Goal: Transaction & Acquisition: Obtain resource

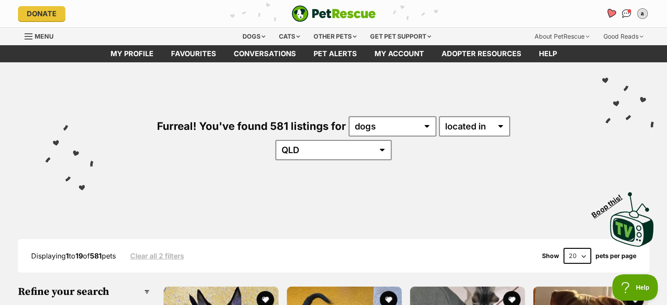
click at [613, 9] on link "Favourites" at bounding box center [611, 13] width 18 height 18
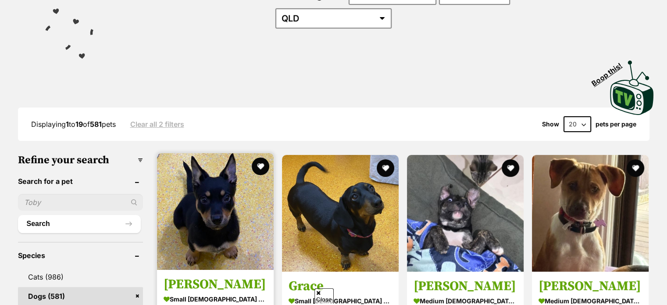
scroll to position [132, 0]
click at [233, 204] on img at bounding box center [215, 211] width 117 height 117
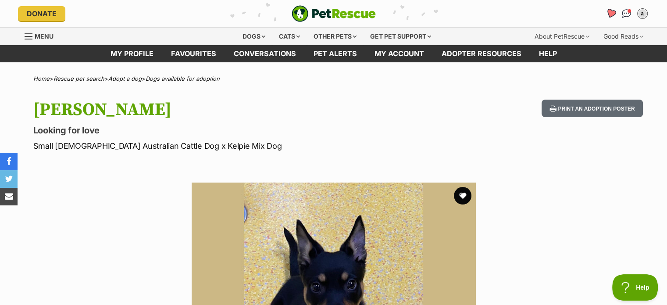
click at [609, 12] on icon "Favourites" at bounding box center [611, 13] width 11 height 10
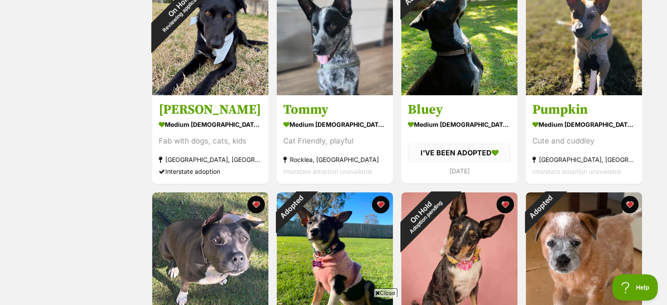
scroll to position [439, 0]
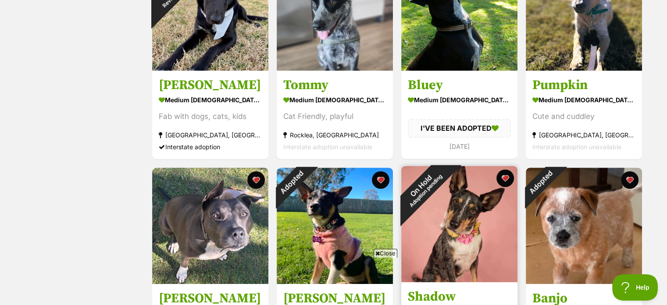
click at [443, 192] on div "On Hold Adoption pending" at bounding box center [424, 188] width 44 height 44
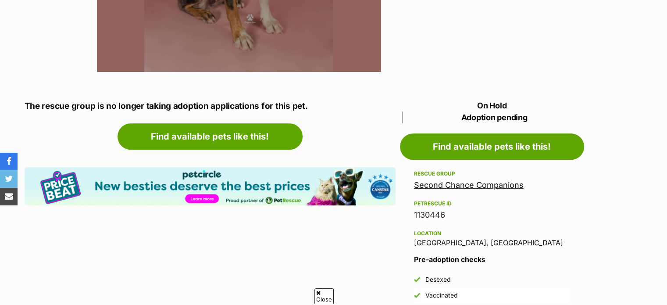
click at [502, 185] on link "Second Chance Companions" at bounding box center [469, 184] width 110 height 9
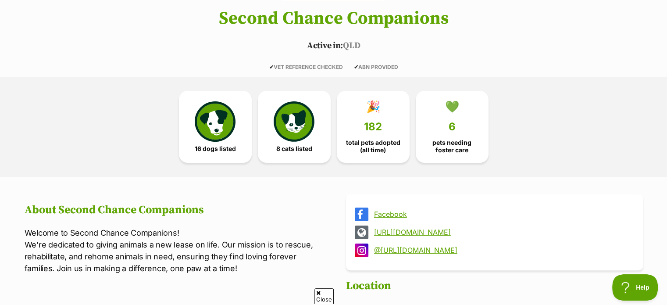
scroll to position [176, 0]
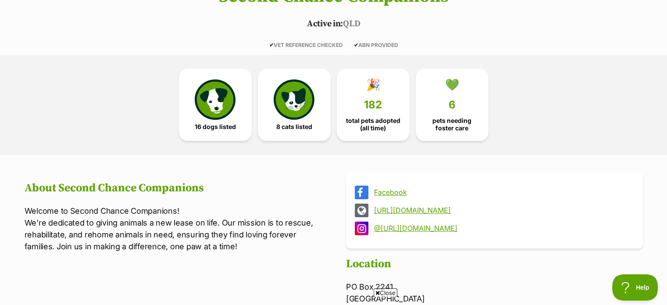
click at [440, 209] on link "https://secondchancecompanions.com/" at bounding box center [502, 210] width 257 height 8
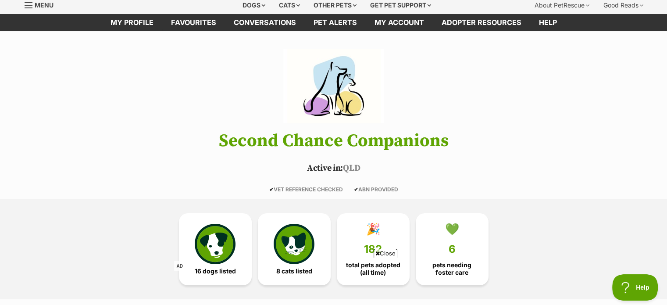
scroll to position [0, 0]
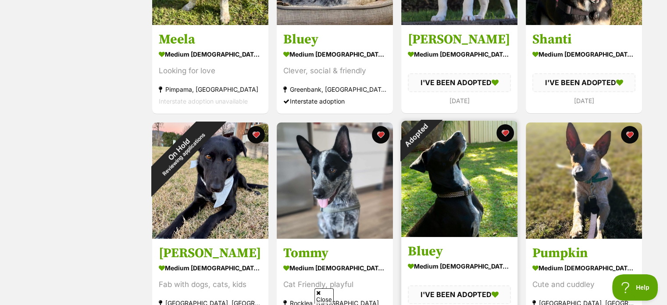
scroll to position [219, 0]
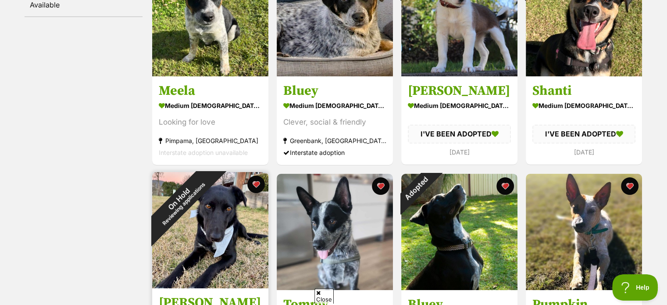
click at [202, 227] on div "On Hold Reviewing applications" at bounding box center [181, 201] width 58 height 58
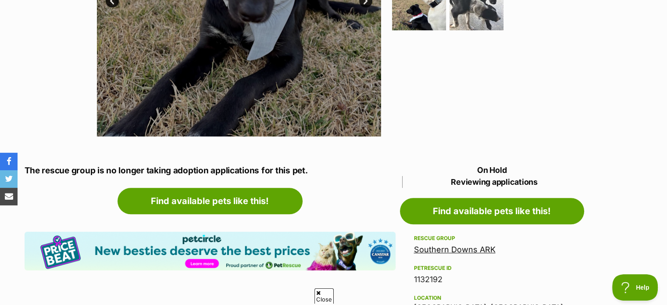
scroll to position [351, 0]
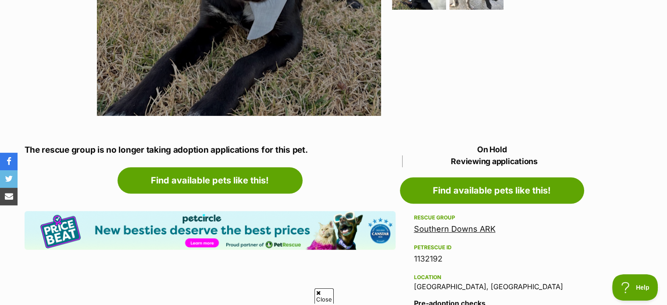
click at [464, 229] on link "Southern Downs ARK" at bounding box center [455, 228] width 82 height 9
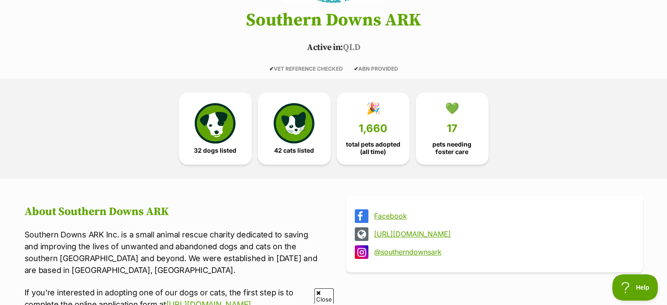
scroll to position [176, 0]
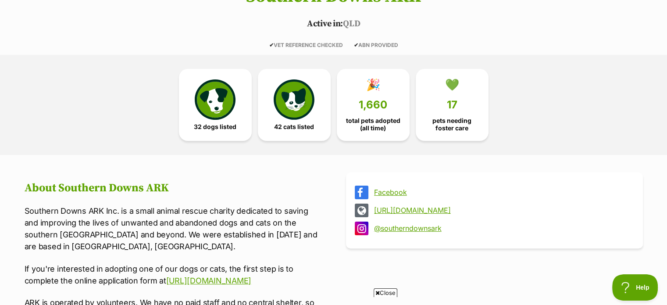
click at [456, 213] on link "https://southerndownsark.com.au/" at bounding box center [502, 210] width 257 height 8
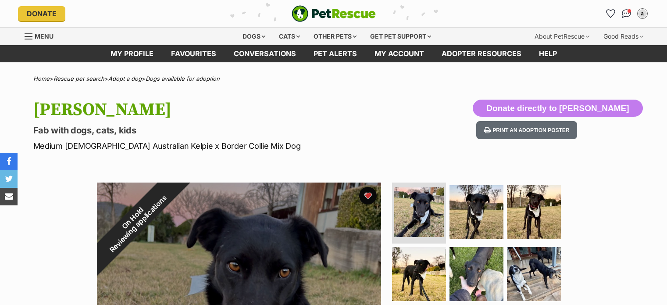
scroll to position [351, 0]
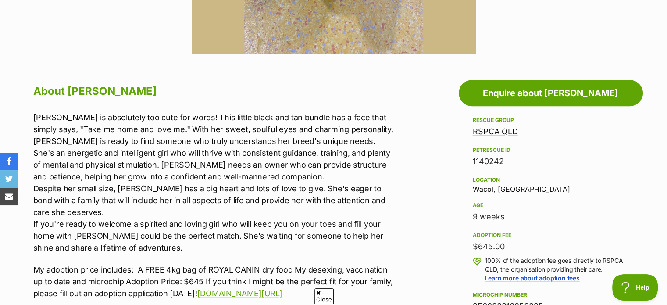
scroll to position [414, 0]
click at [186, 159] on p "Lois is absolutely too cute for words! This little black and tan bundle has a f…" at bounding box center [214, 182] width 362 height 142
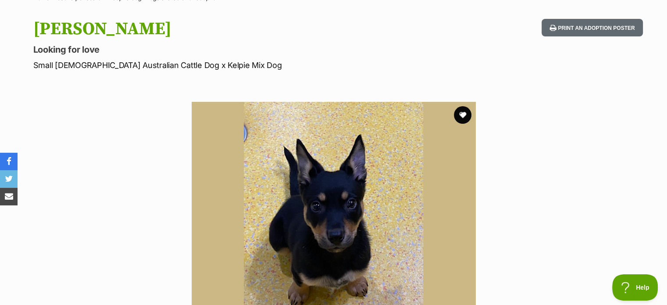
scroll to position [0, 0]
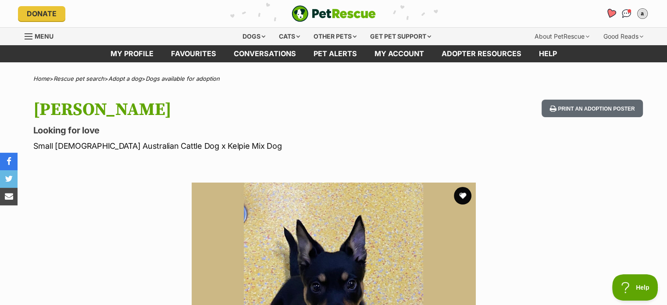
click at [609, 13] on icon "Favourites" at bounding box center [611, 13] width 11 height 10
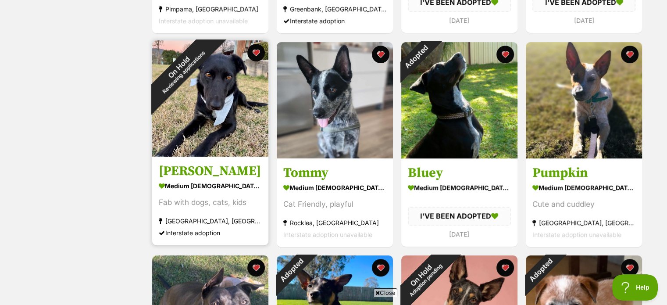
click at [223, 124] on img at bounding box center [210, 98] width 116 height 116
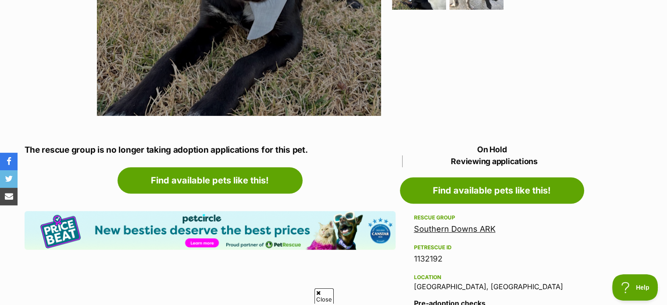
click at [466, 232] on link "Southern Downs ARK" at bounding box center [455, 228] width 82 height 9
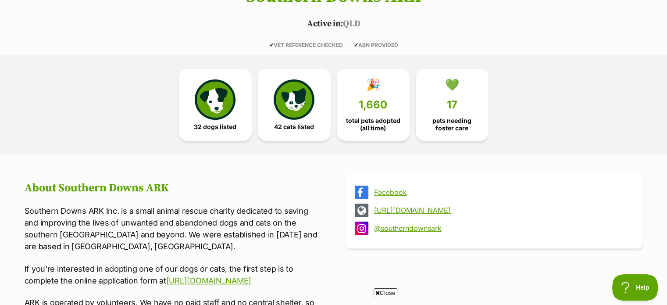
click at [457, 207] on link "https://southerndownsark.com.au/" at bounding box center [502, 210] width 257 height 8
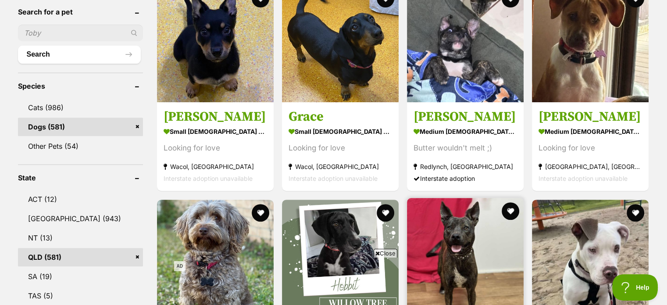
scroll to position [263, 0]
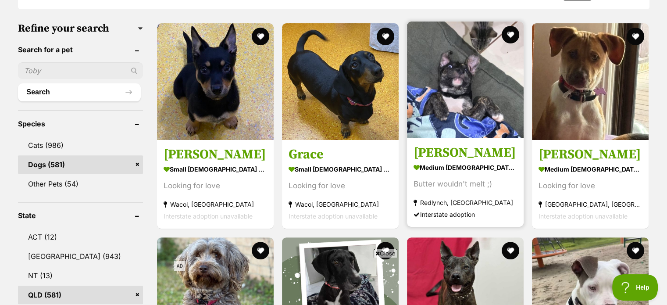
click at [462, 86] on img at bounding box center [465, 80] width 117 height 117
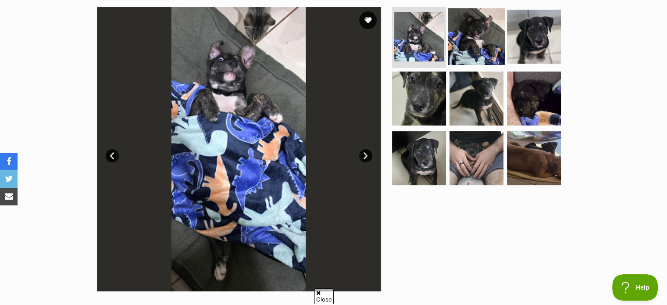
click at [483, 44] on img at bounding box center [476, 36] width 57 height 57
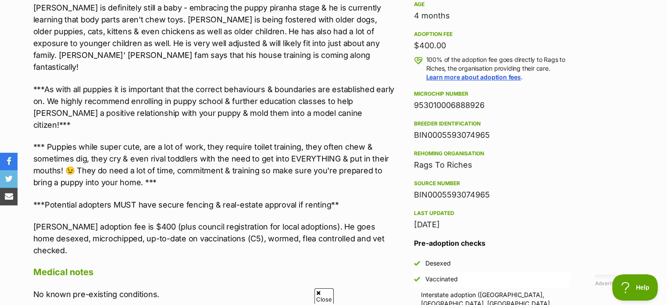
scroll to position [326, 0]
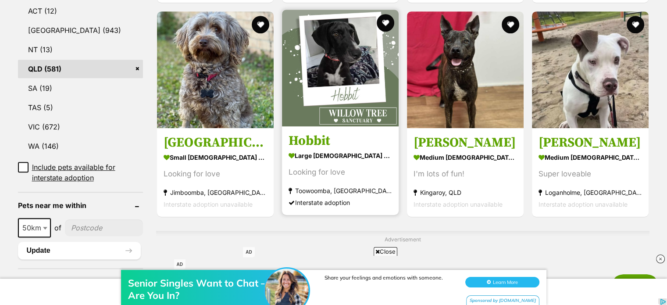
scroll to position [439, 0]
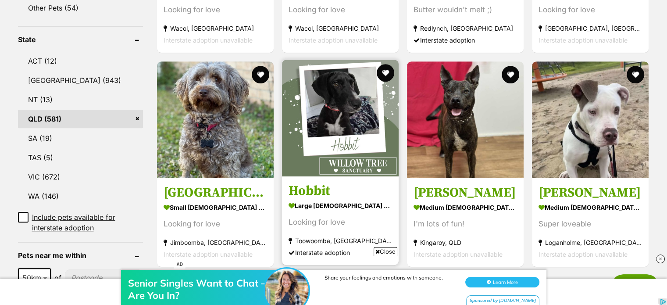
click at [342, 87] on img at bounding box center [340, 118] width 117 height 117
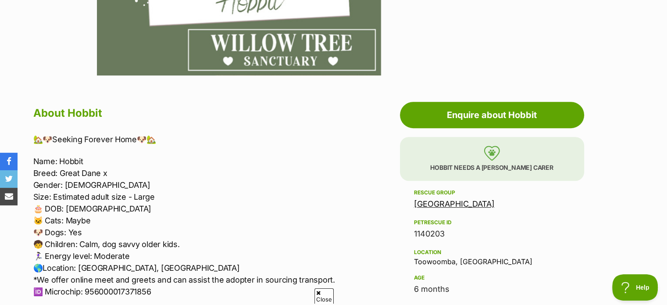
scroll to position [395, 0]
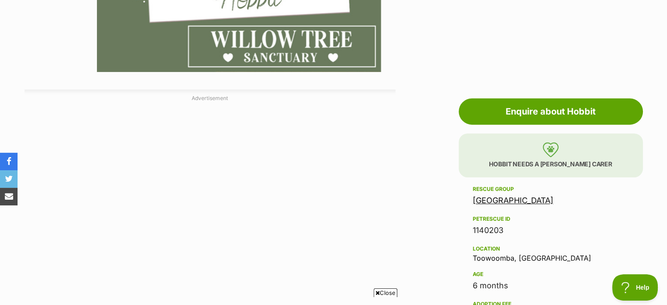
click at [528, 203] on link "[GEOGRAPHIC_DATA]" at bounding box center [513, 200] width 81 height 9
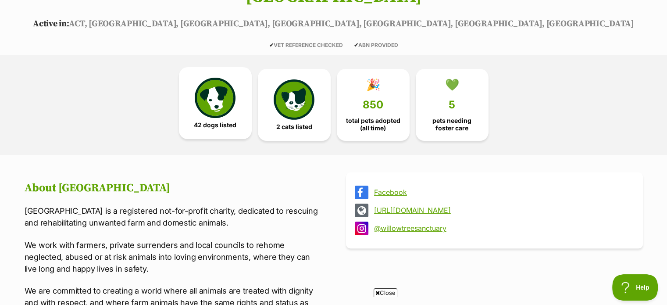
click at [209, 111] on img at bounding box center [215, 98] width 40 height 40
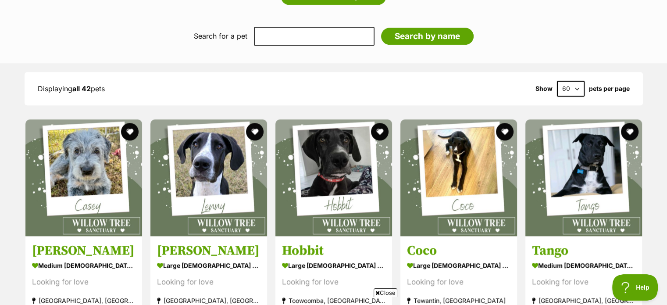
scroll to position [873, 0]
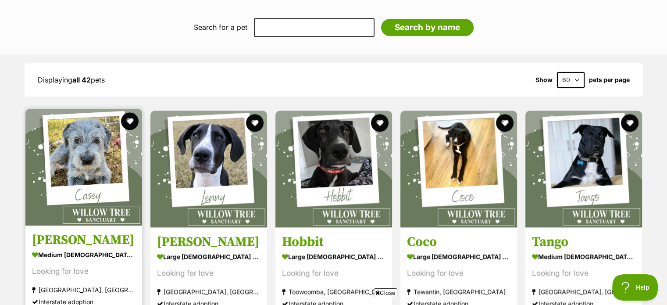
click at [74, 169] on img at bounding box center [83, 167] width 117 height 117
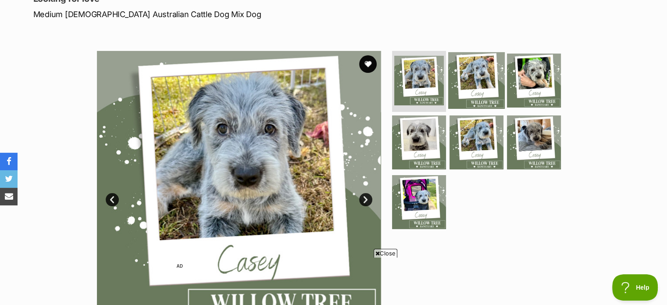
click at [490, 67] on img at bounding box center [476, 80] width 57 height 57
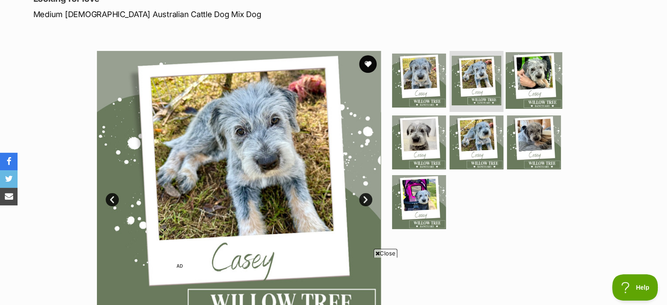
click at [520, 79] on img at bounding box center [534, 80] width 57 height 57
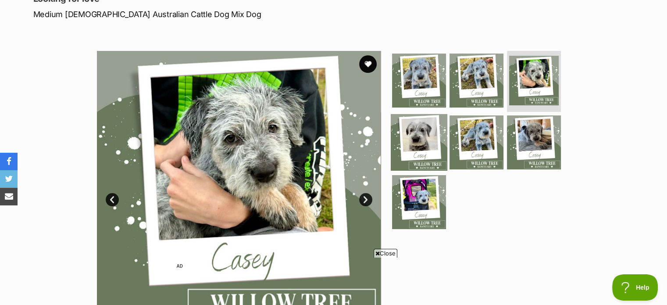
click at [413, 138] on img at bounding box center [419, 142] width 57 height 57
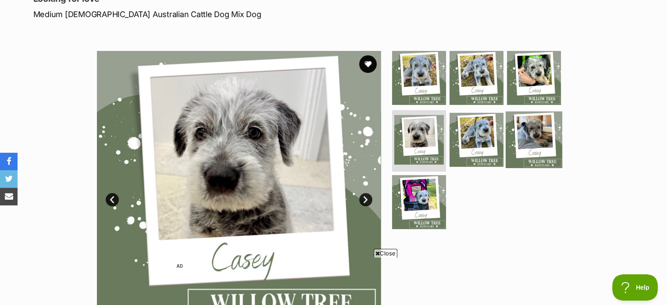
click at [525, 143] on img at bounding box center [534, 139] width 57 height 57
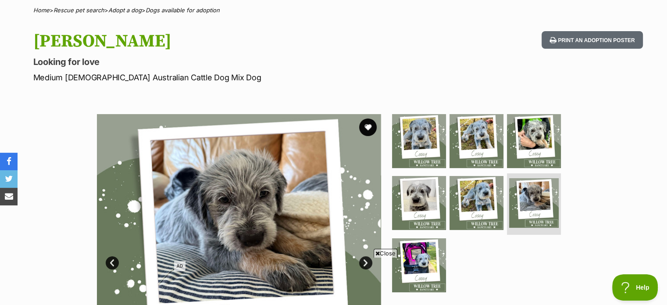
scroll to position [112, 0]
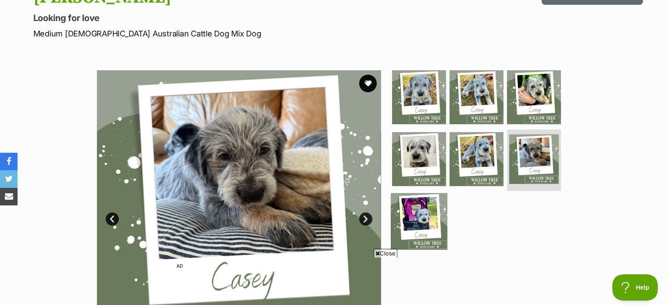
click at [408, 206] on img at bounding box center [419, 221] width 57 height 57
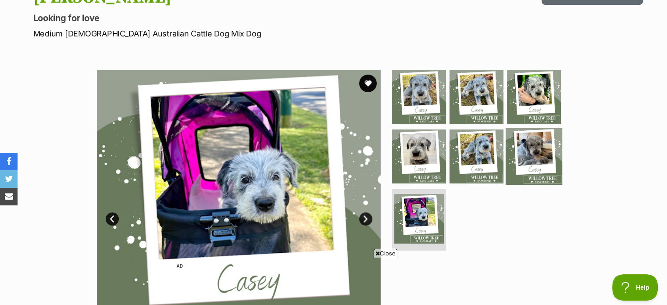
click at [532, 154] on img at bounding box center [534, 156] width 57 height 57
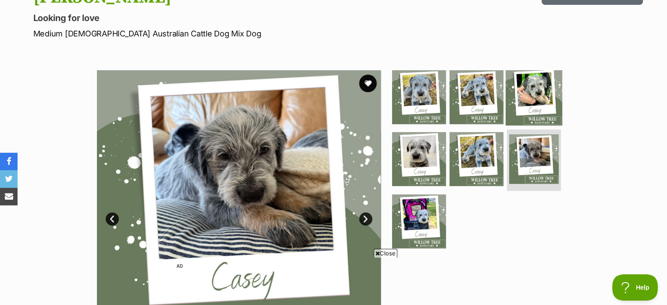
click at [535, 103] on img at bounding box center [534, 96] width 57 height 57
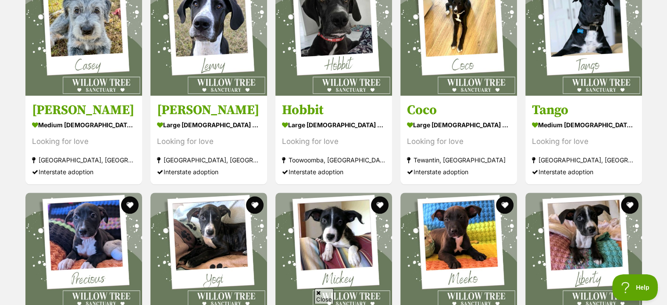
scroll to position [742, 0]
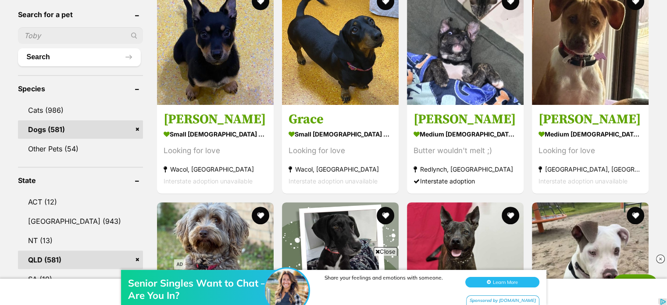
scroll to position [132, 0]
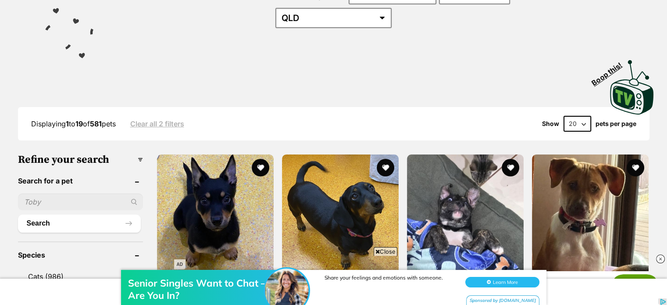
click at [92, 194] on input "text" at bounding box center [80, 202] width 125 height 17
type input "rubble"
click at [18, 215] on button "Search" at bounding box center [79, 224] width 123 height 18
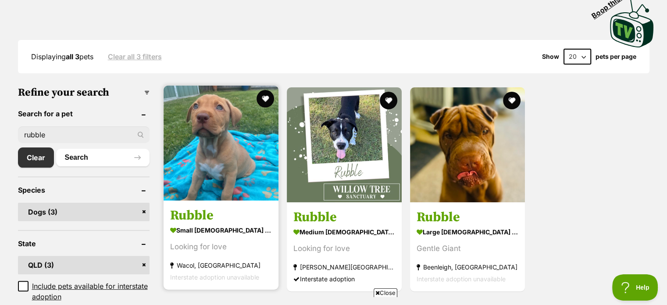
click at [221, 170] on img at bounding box center [221, 143] width 115 height 115
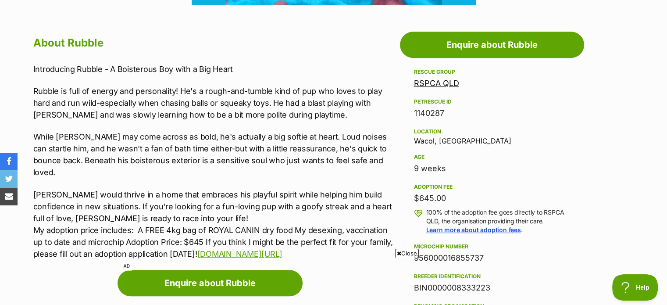
scroll to position [483, 0]
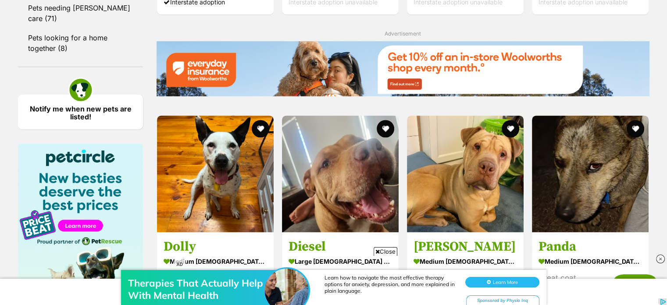
scroll to position [1229, 0]
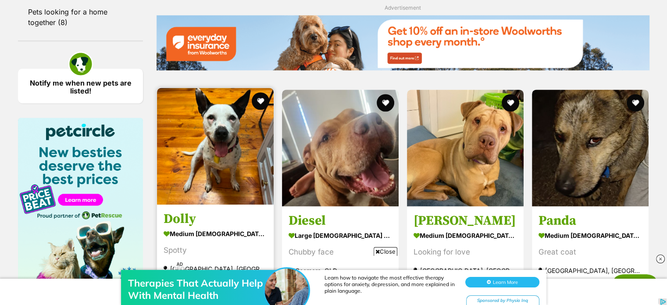
click at [208, 115] on img at bounding box center [215, 146] width 117 height 117
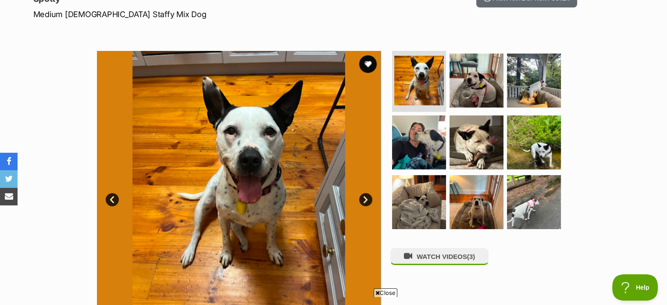
scroll to position [176, 0]
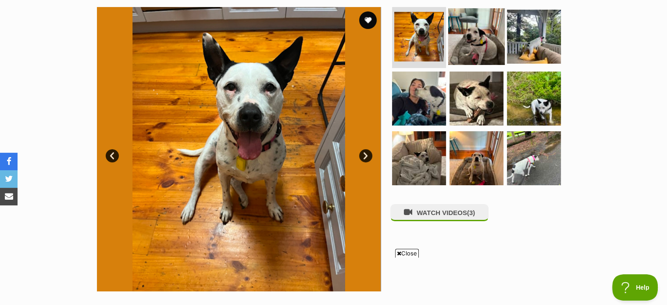
click at [484, 36] on img at bounding box center [476, 36] width 57 height 57
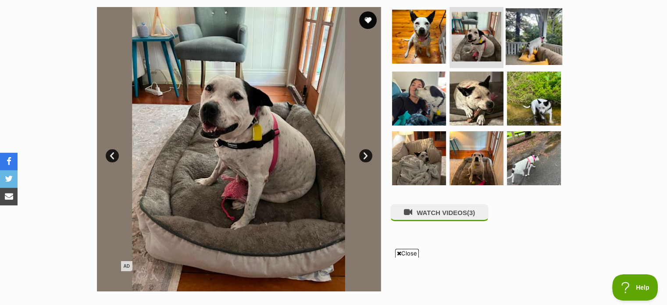
click at [523, 35] on img at bounding box center [534, 36] width 57 height 57
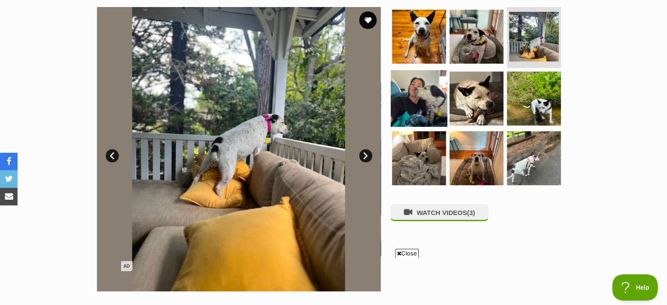
click at [435, 93] on img at bounding box center [419, 98] width 57 height 57
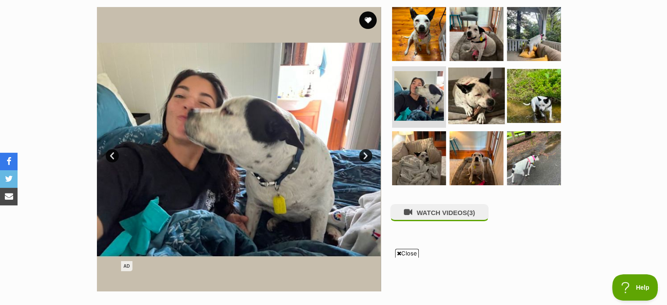
click at [464, 94] on img at bounding box center [476, 96] width 57 height 57
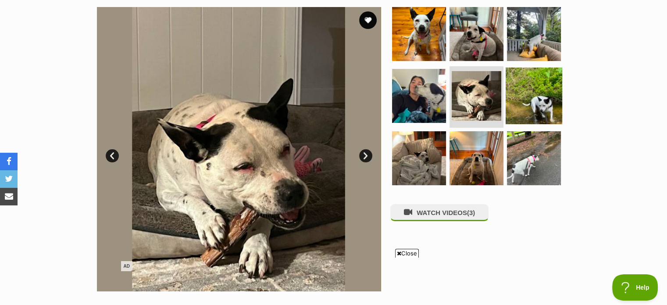
click at [522, 90] on img at bounding box center [534, 96] width 57 height 57
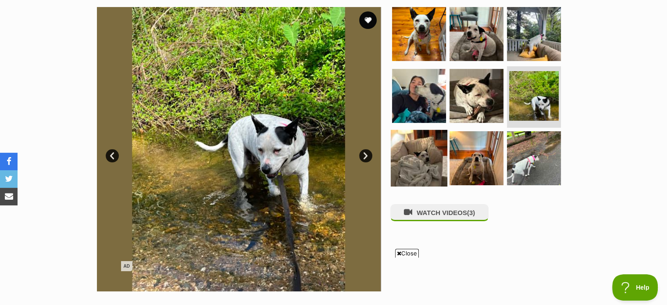
click at [411, 154] on img at bounding box center [419, 158] width 57 height 57
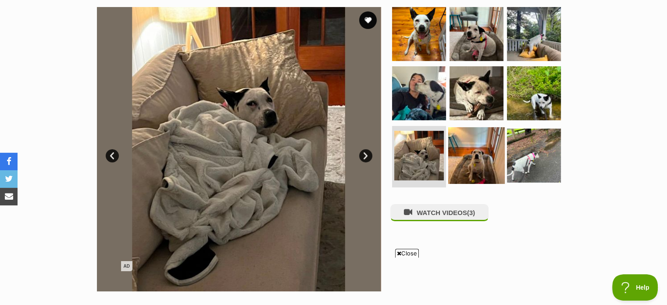
click at [475, 158] on img at bounding box center [476, 155] width 57 height 57
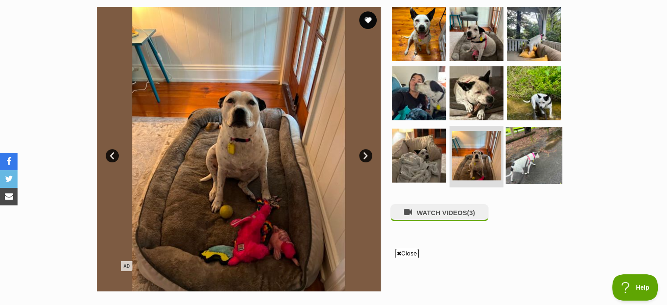
click at [513, 156] on img at bounding box center [534, 155] width 57 height 57
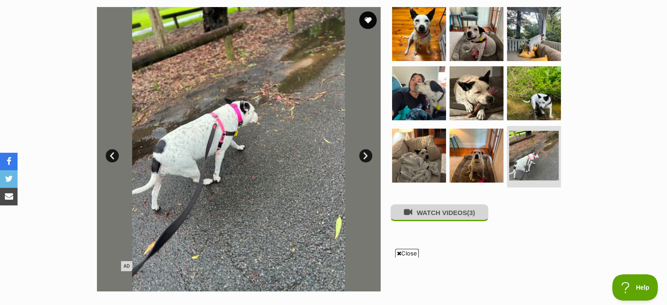
click at [442, 214] on button "WATCH VIDEOS (3)" at bounding box center [440, 212] width 98 height 17
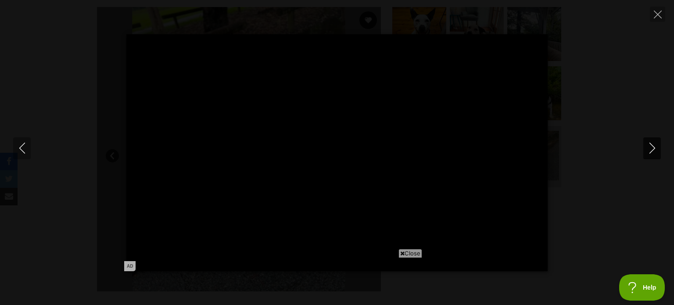
click at [652, 153] on icon "Next" at bounding box center [652, 148] width 11 height 11
type input "37.43"
click at [411, 255] on span "Close" at bounding box center [410, 253] width 24 height 9
click at [579, 211] on div "Pause Play % buffered 00:00 -00:09 Unmute Mute Disable captions Enable captions…" at bounding box center [337, 152] width 674 height 237
type input "46.7"
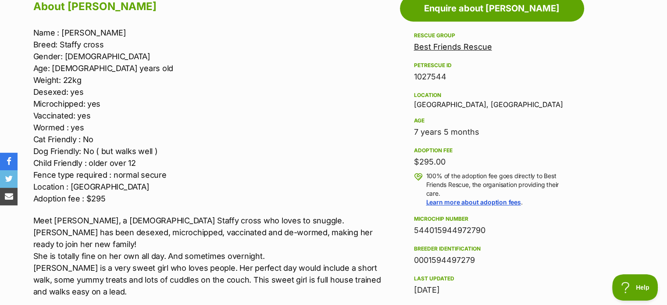
scroll to position [483, 0]
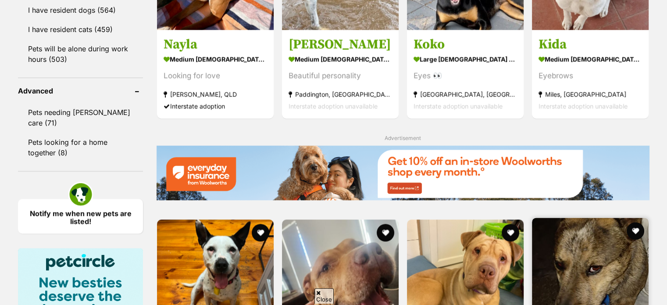
scroll to position [1097, 0]
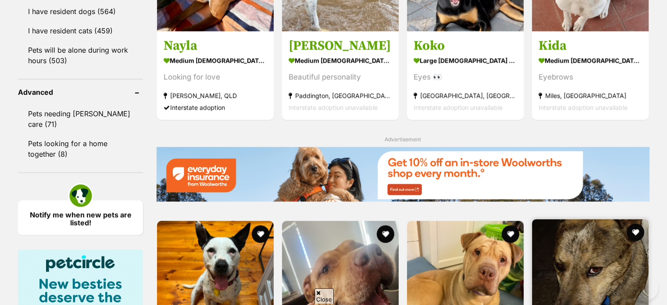
click at [619, 219] on img at bounding box center [590, 277] width 117 height 117
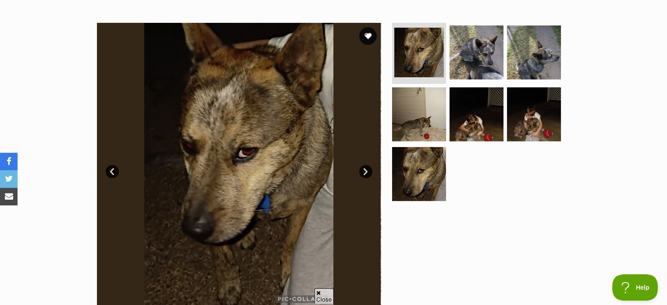
scroll to position [176, 0]
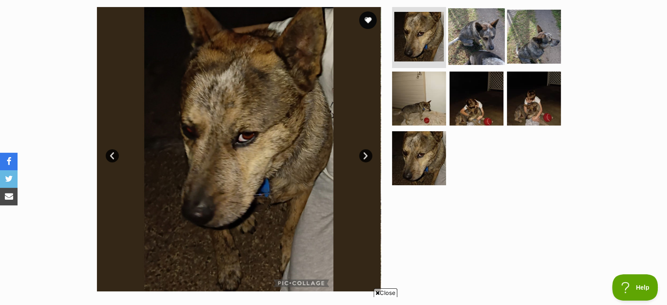
click at [484, 39] on img at bounding box center [476, 36] width 57 height 57
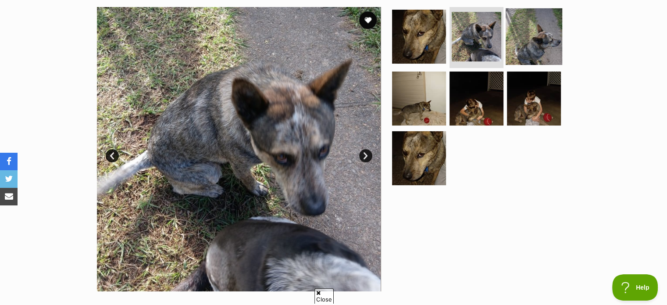
click at [530, 47] on img at bounding box center [534, 36] width 57 height 57
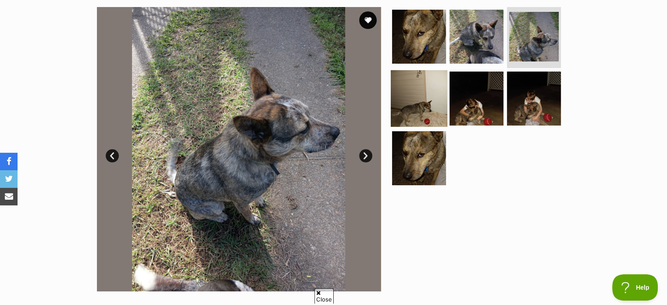
click at [423, 91] on img at bounding box center [419, 98] width 57 height 57
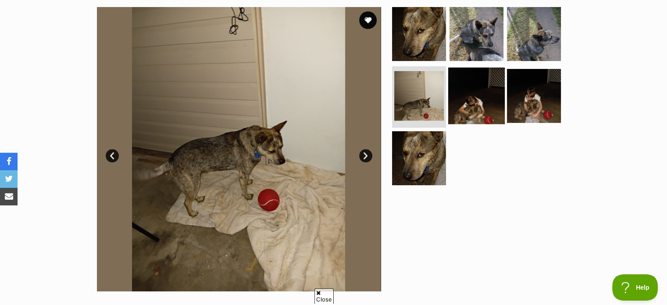
click at [470, 91] on img at bounding box center [476, 96] width 57 height 57
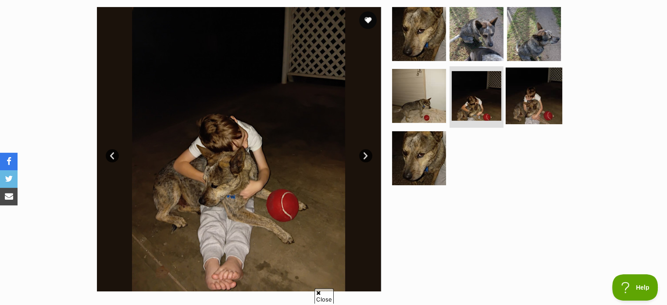
click at [530, 101] on img at bounding box center [534, 96] width 57 height 57
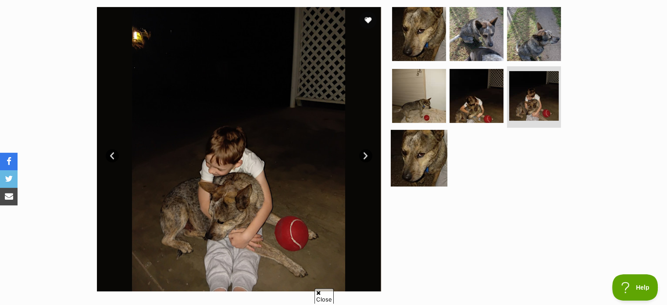
click at [414, 154] on img at bounding box center [419, 158] width 57 height 57
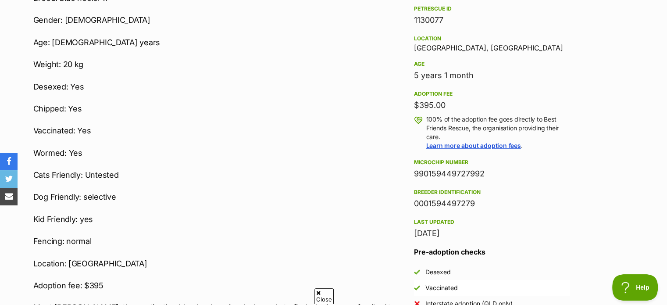
scroll to position [570, 0]
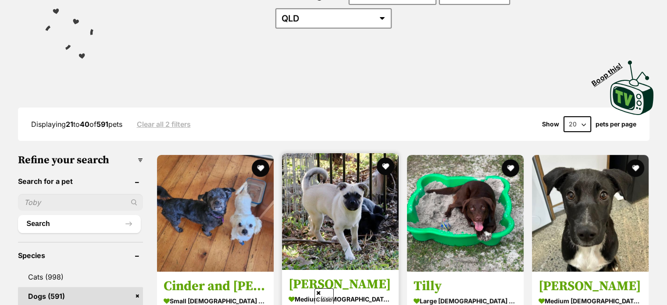
click at [359, 200] on img at bounding box center [340, 211] width 117 height 117
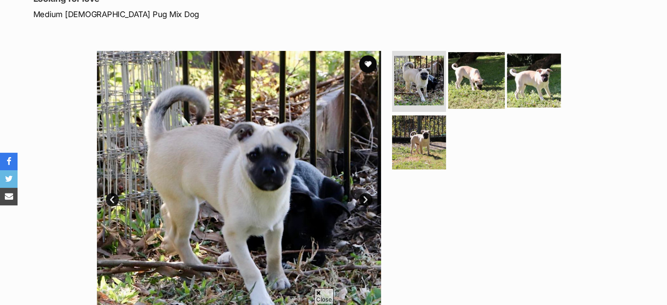
click at [474, 80] on img at bounding box center [476, 80] width 57 height 57
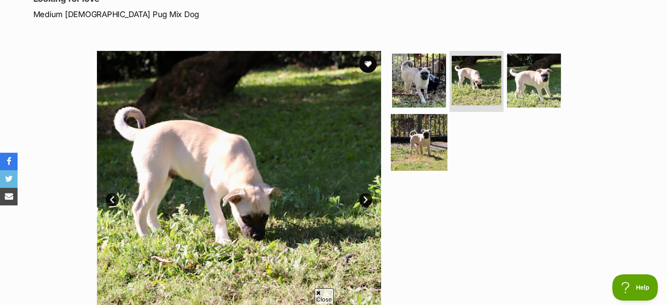
click at [430, 130] on img at bounding box center [419, 142] width 57 height 57
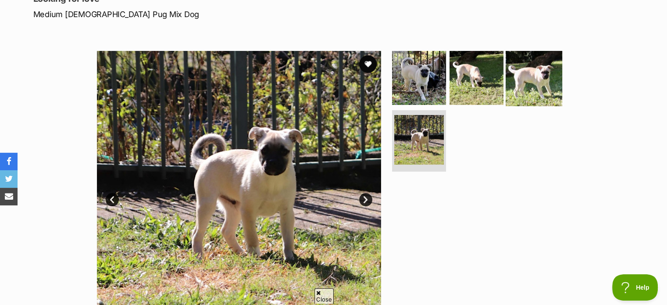
click at [516, 78] on img at bounding box center [534, 77] width 57 height 57
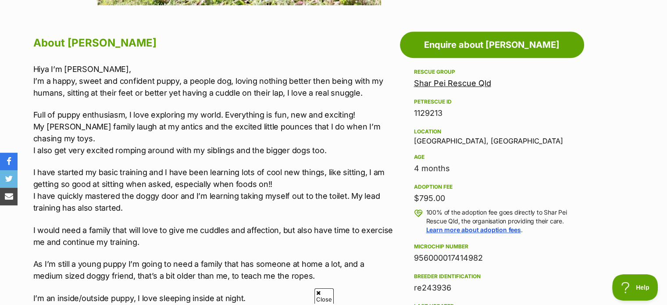
scroll to position [483, 0]
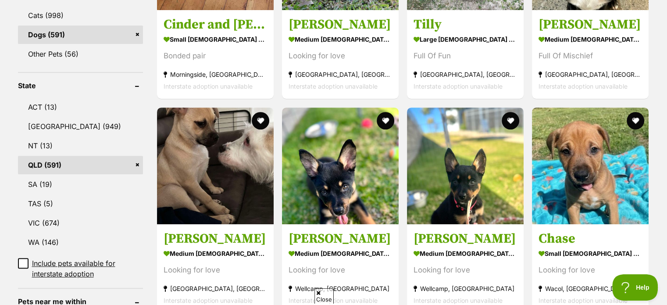
scroll to position [395, 0]
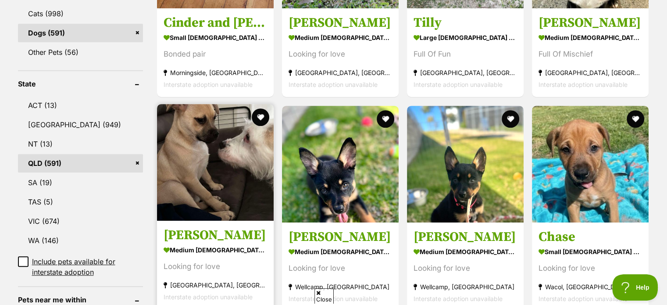
click at [212, 136] on img at bounding box center [215, 162] width 117 height 117
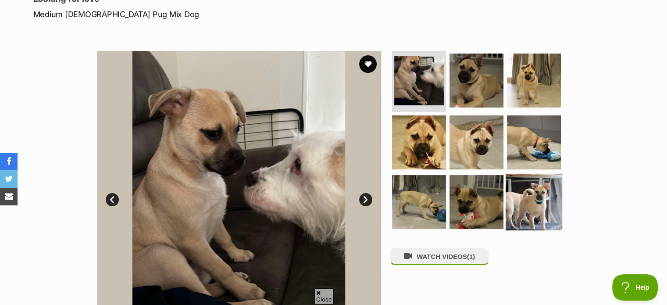
click at [524, 186] on img at bounding box center [534, 202] width 57 height 57
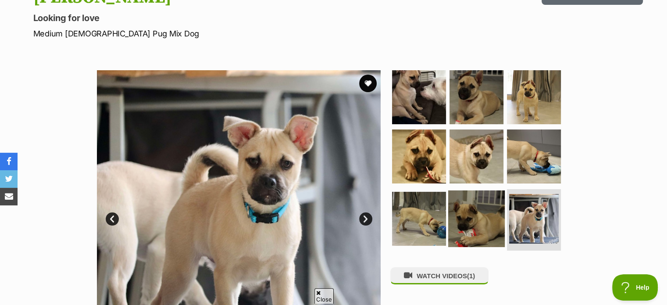
scroll to position [132, 0]
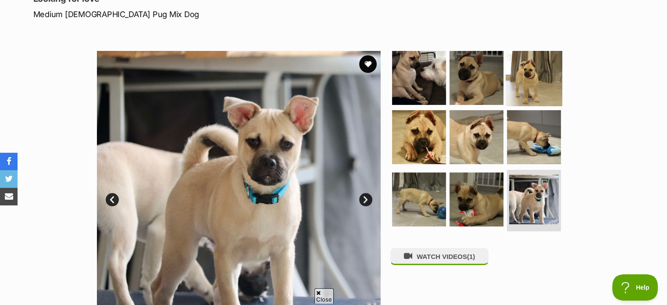
click at [527, 59] on img at bounding box center [534, 77] width 57 height 57
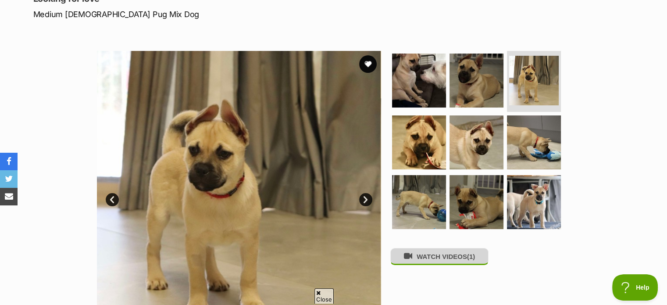
click at [471, 256] on span "(1)" at bounding box center [471, 256] width 8 height 7
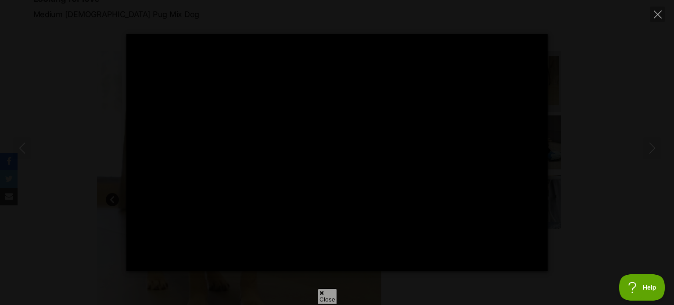
type input "100"
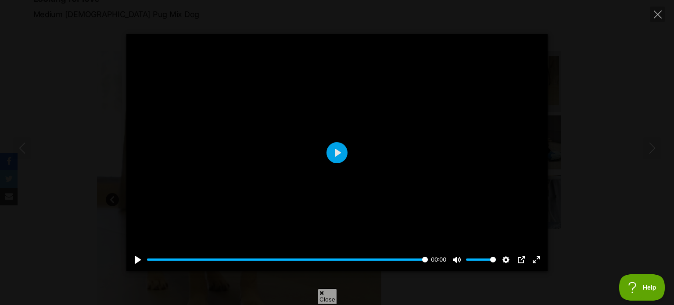
click at [584, 172] on div "Pause Play % buffered 00:00 00:00 Unmute Mute Disable captions Enable captions …" at bounding box center [337, 152] width 674 height 237
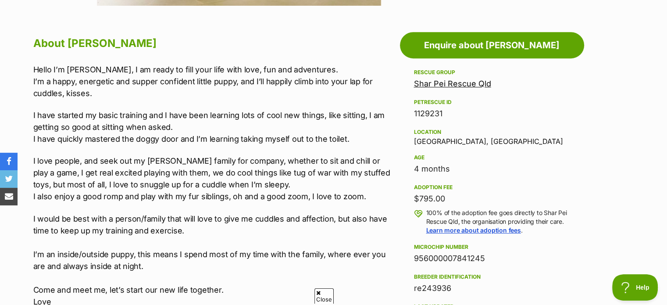
scroll to position [483, 0]
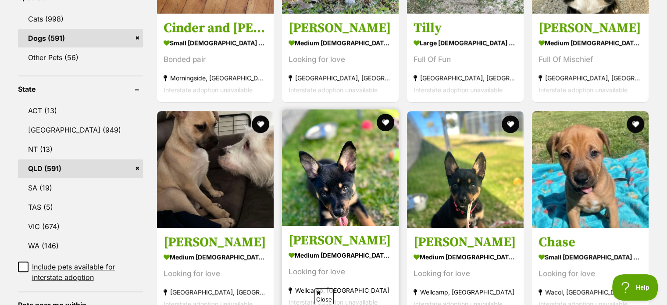
click at [360, 151] on img at bounding box center [340, 167] width 117 height 117
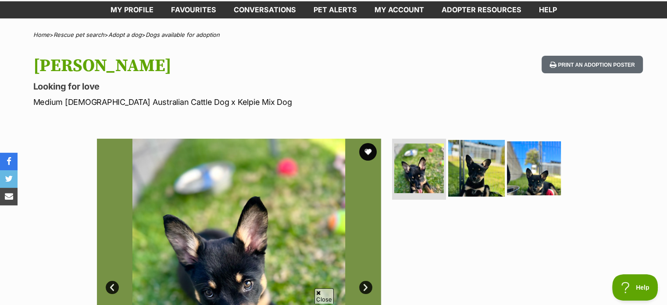
click at [483, 170] on img at bounding box center [476, 168] width 57 height 57
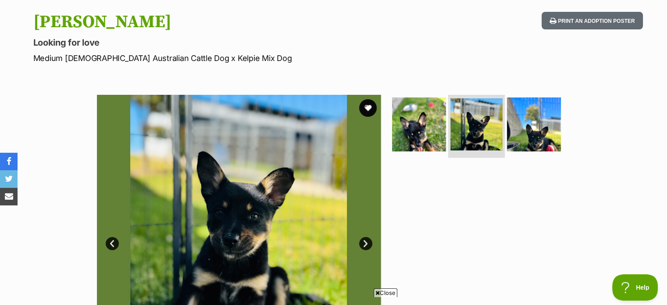
scroll to position [132, 0]
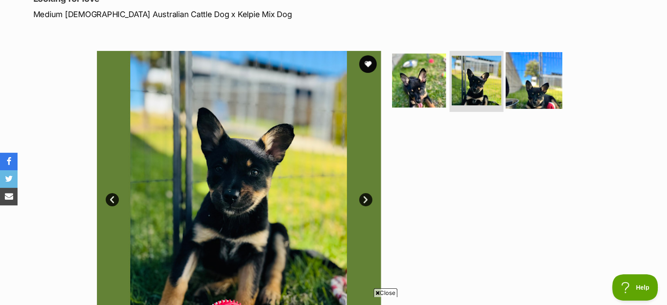
click at [534, 103] on img at bounding box center [534, 80] width 57 height 57
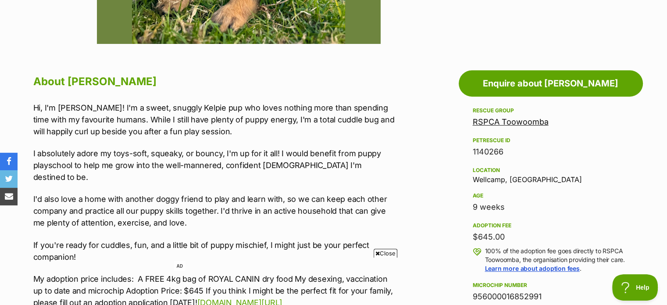
scroll to position [439, 0]
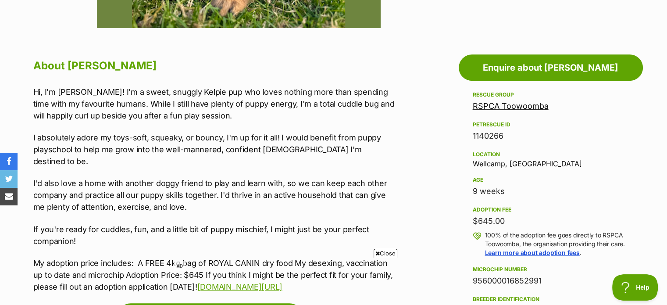
drag, startPoint x: 635, startPoint y: 136, endPoint x: 630, endPoint y: 137, distance: 4.4
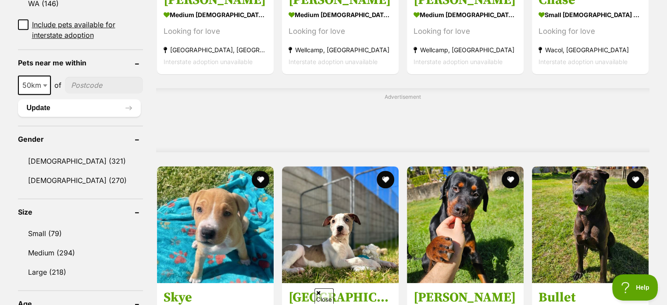
scroll to position [653, 0]
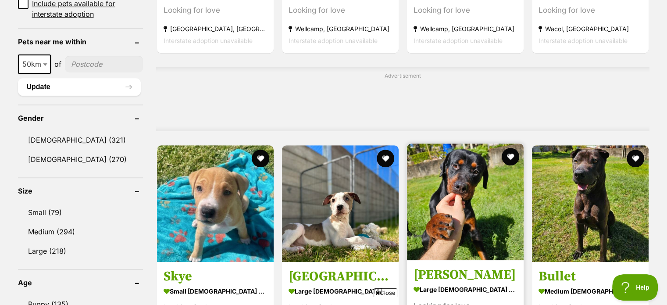
click at [484, 189] on img at bounding box center [465, 201] width 117 height 117
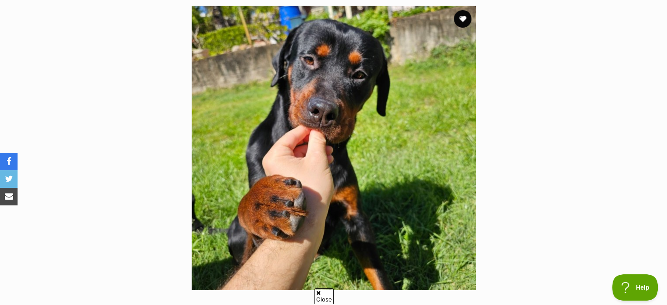
scroll to position [176, 0]
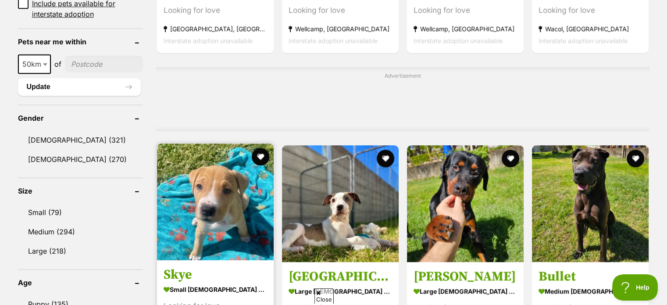
click at [212, 198] on img at bounding box center [215, 201] width 117 height 117
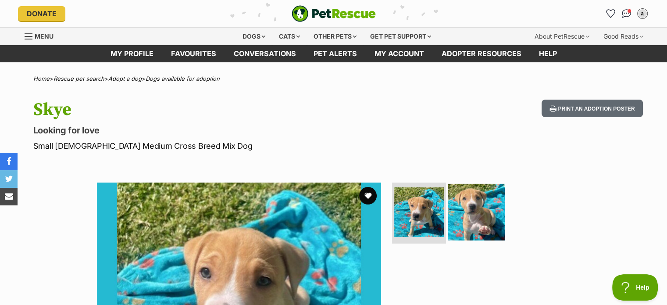
click at [481, 219] on img at bounding box center [476, 211] width 57 height 57
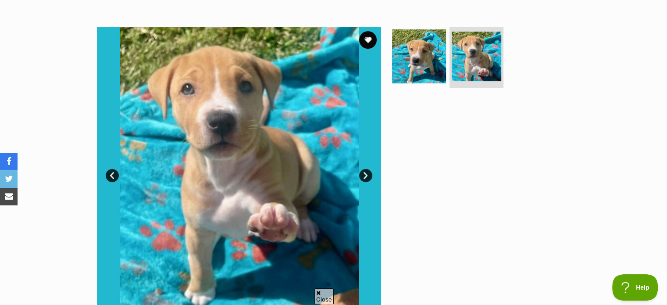
scroll to position [176, 0]
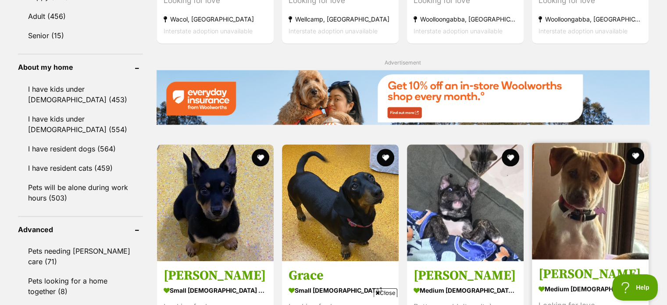
click at [607, 196] on img at bounding box center [590, 201] width 117 height 117
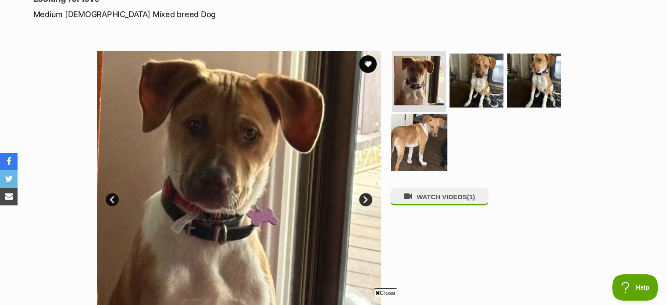
click at [434, 154] on img at bounding box center [419, 142] width 57 height 57
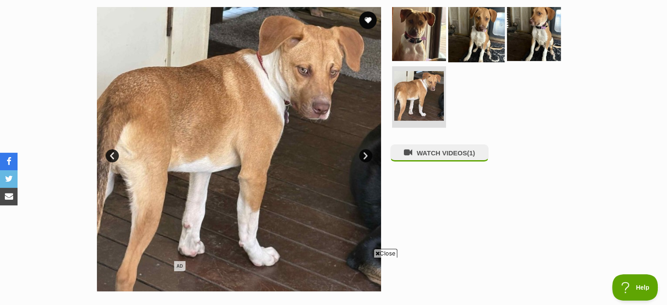
click at [485, 24] on img at bounding box center [476, 33] width 57 height 57
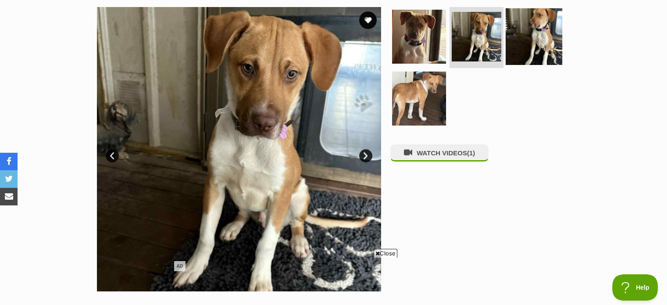
click at [530, 29] on img at bounding box center [534, 36] width 57 height 57
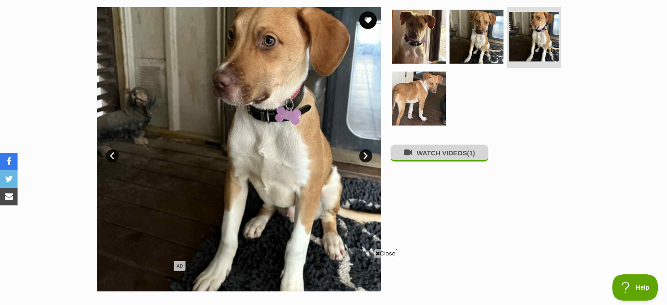
click at [448, 159] on button "WATCH VIDEOS (1)" at bounding box center [440, 152] width 98 height 17
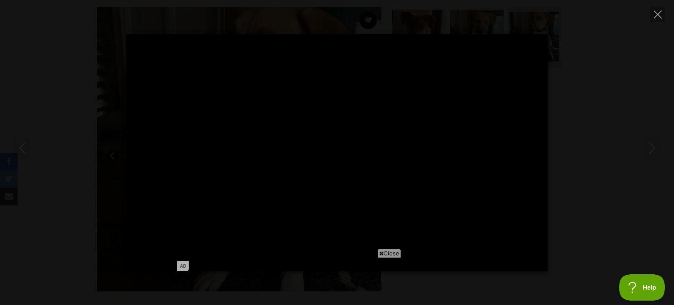
click at [395, 251] on span "Close" at bounding box center [389, 253] width 24 height 9
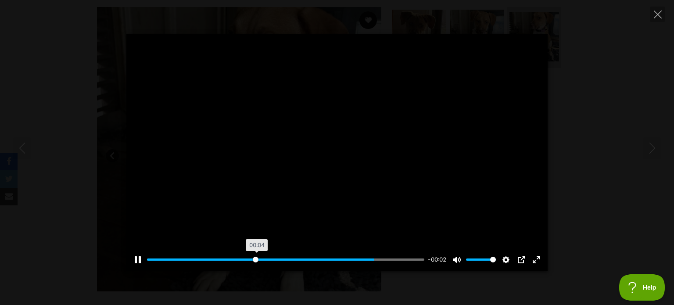
drag, startPoint x: 256, startPoint y: 258, endPoint x: 190, endPoint y: 258, distance: 66.7
click at [253, 258] on input "Seek" at bounding box center [285, 259] width 277 height 8
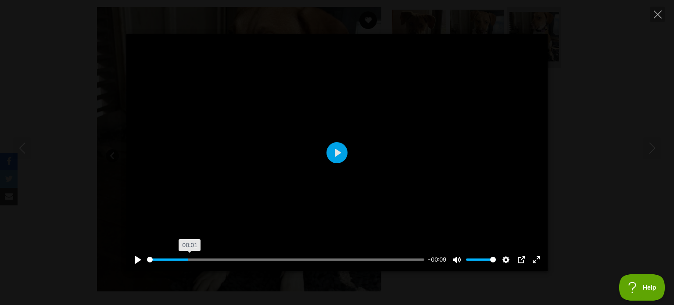
drag, startPoint x: 190, startPoint y: 258, endPoint x: 95, endPoint y: 258, distance: 94.3
click at [147, 258] on input "Seek" at bounding box center [285, 259] width 277 height 8
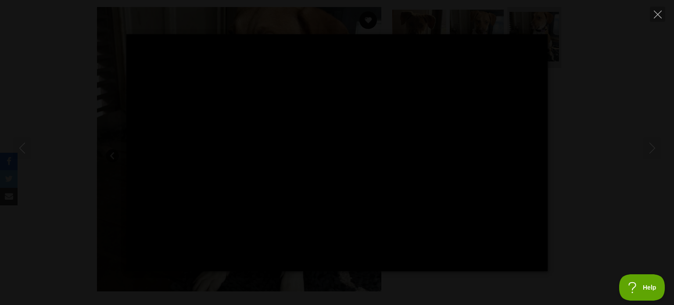
click at [597, 191] on div "Pause Play % buffered 00:00 -00:00 Unmute Mute Disable captions Enable captions…" at bounding box center [337, 152] width 674 height 237
type input "97.46"
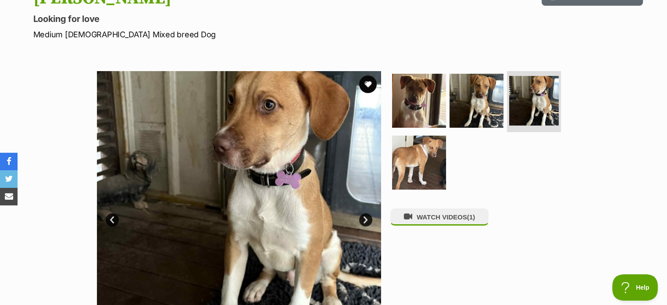
scroll to position [132, 0]
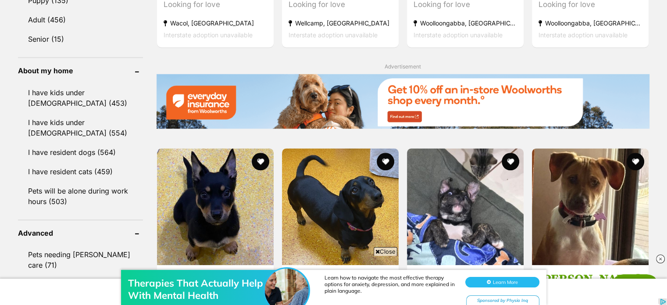
scroll to position [960, 0]
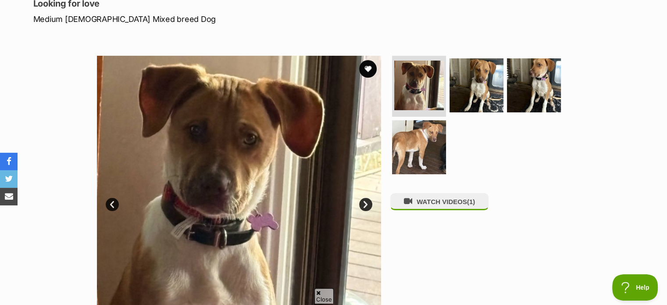
scroll to position [132, 0]
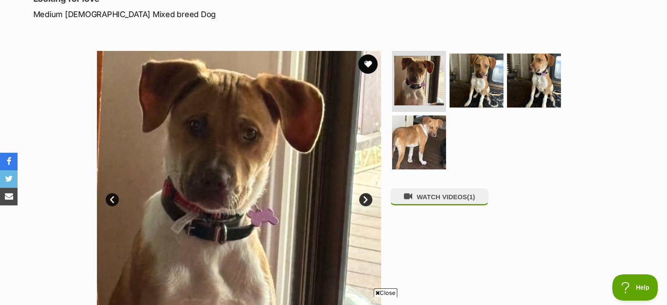
click at [364, 66] on button "favourite" at bounding box center [368, 63] width 19 height 19
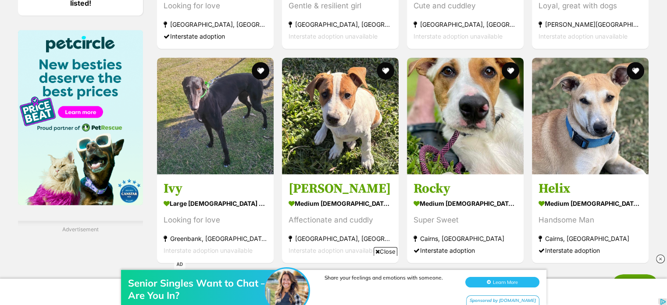
scroll to position [1316, 0]
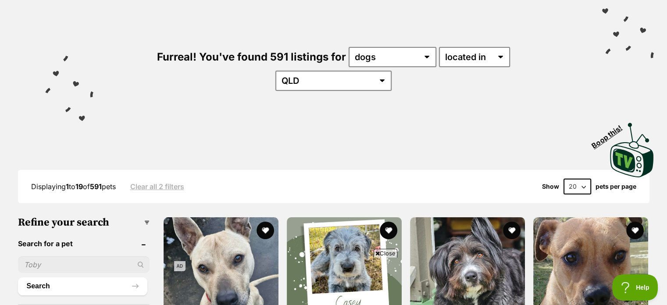
scroll to position [176, 0]
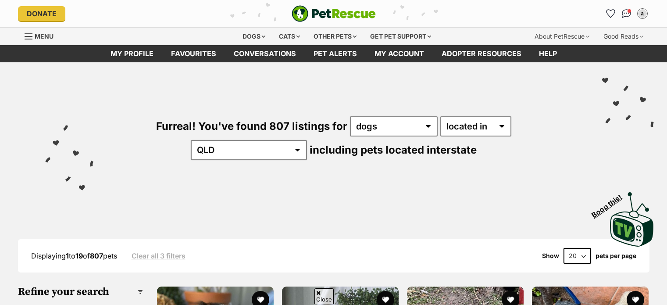
select select "disabled"
click at [610, 15] on icon "Favourites" at bounding box center [611, 13] width 11 height 10
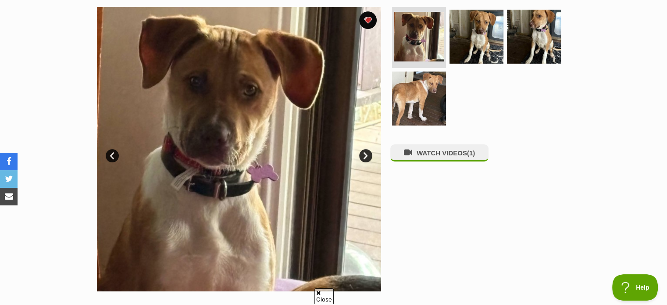
scroll to position [132, 0]
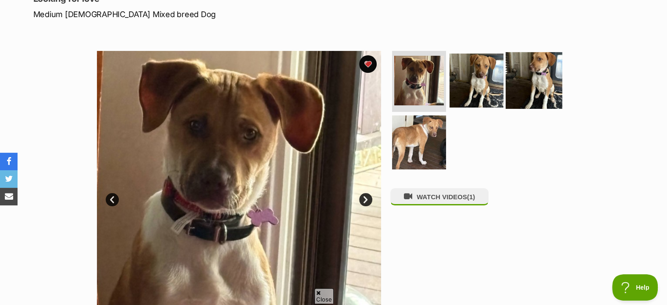
click at [546, 77] on img at bounding box center [534, 80] width 57 height 57
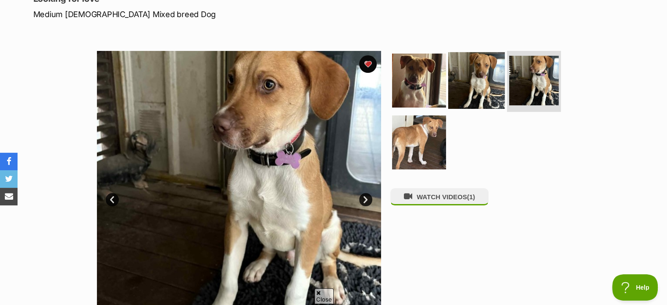
click at [499, 79] on img at bounding box center [476, 80] width 57 height 57
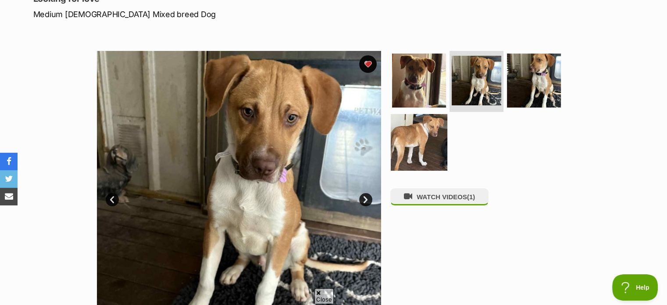
click at [427, 144] on img at bounding box center [419, 142] width 57 height 57
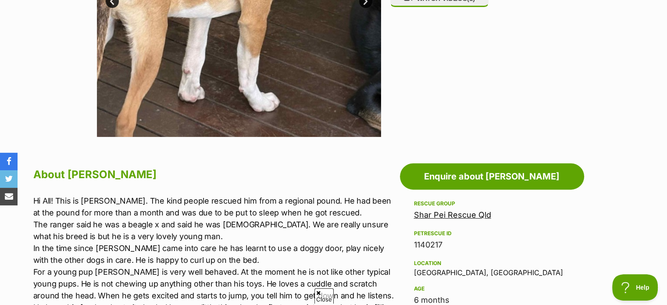
scroll to position [176, 0]
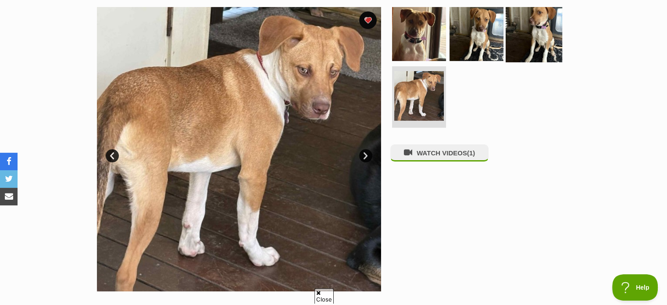
click at [542, 37] on img at bounding box center [534, 33] width 57 height 57
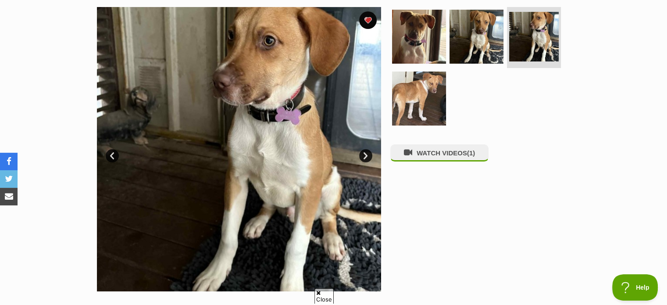
scroll to position [132, 0]
